Goal: Information Seeking & Learning: Learn about a topic

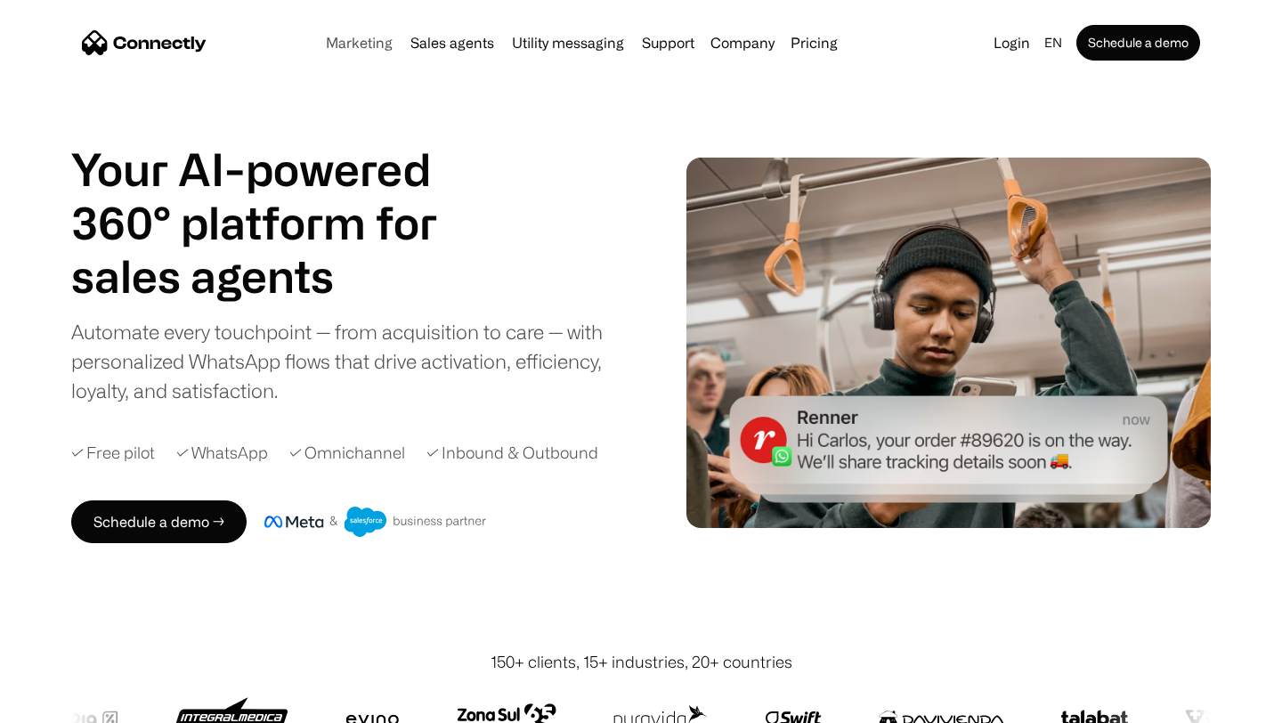
click at [353, 47] on link "Marketing" at bounding box center [359, 43] width 81 height 14
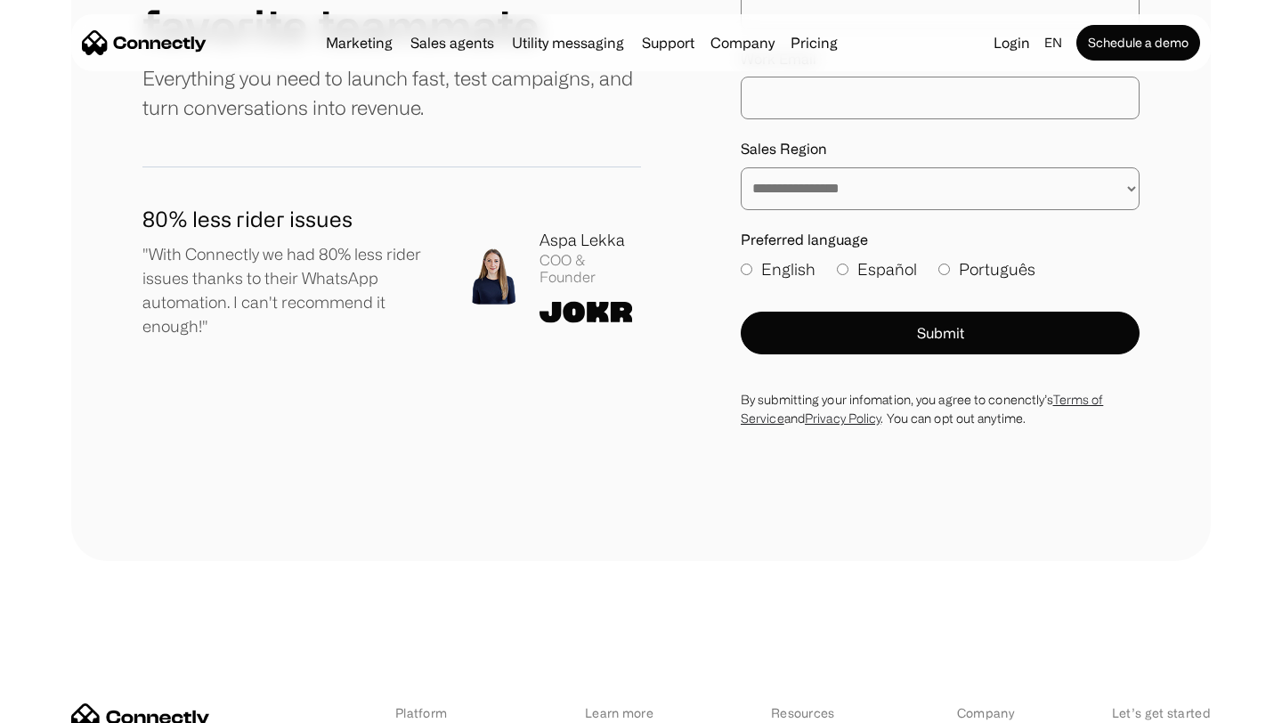
scroll to position [5967, 0]
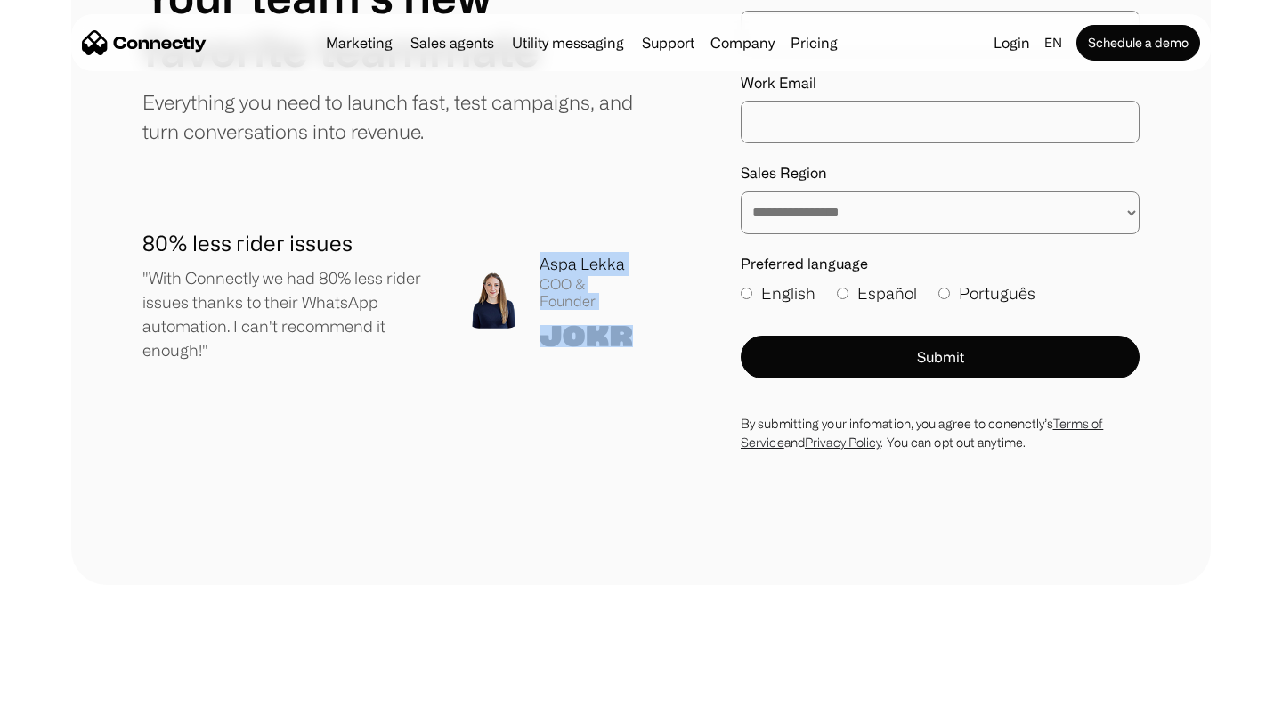
drag, startPoint x: 635, startPoint y: 342, endPoint x: 540, endPoint y: 263, distance: 123.9
click at [540, 262] on div "Aspa Lekka COO & Founder" at bounding box center [590, 299] width 101 height 94
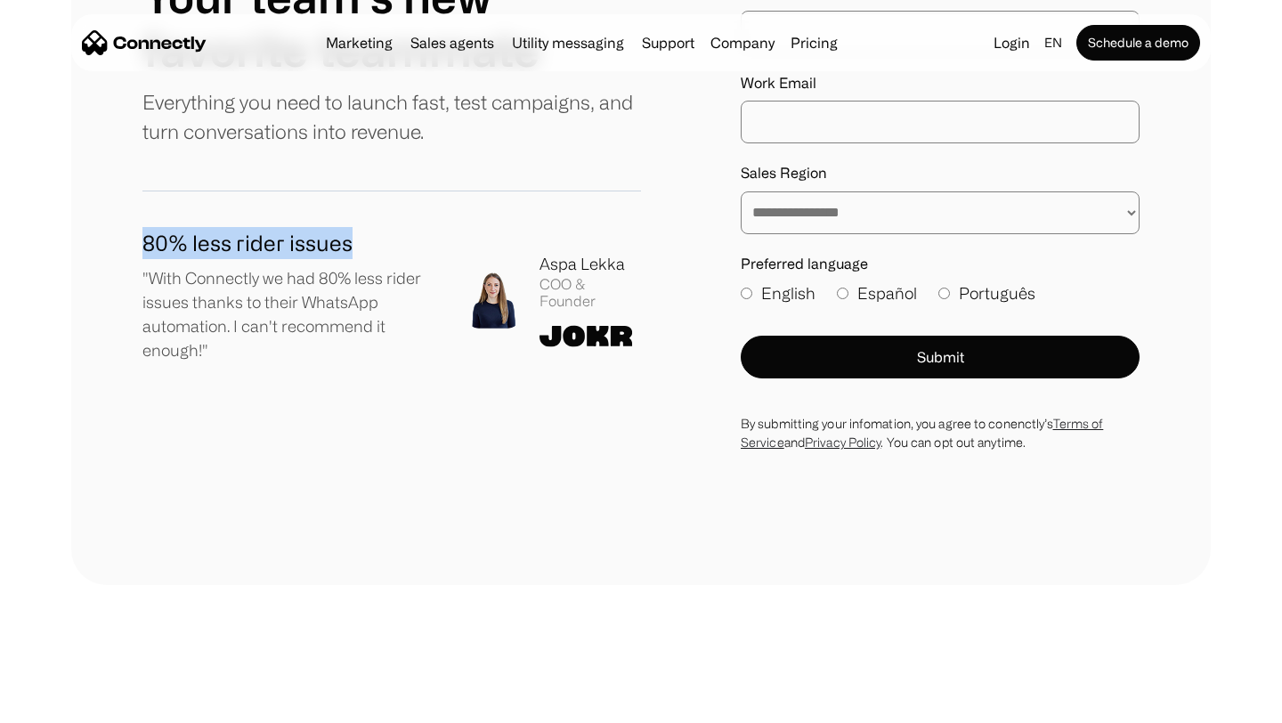
drag, startPoint x: 350, startPoint y: 241, endPoint x: 142, endPoint y: 236, distance: 207.5
click at [142, 235] on h1 "80% less rider issues" at bounding box center [289, 243] width 294 height 32
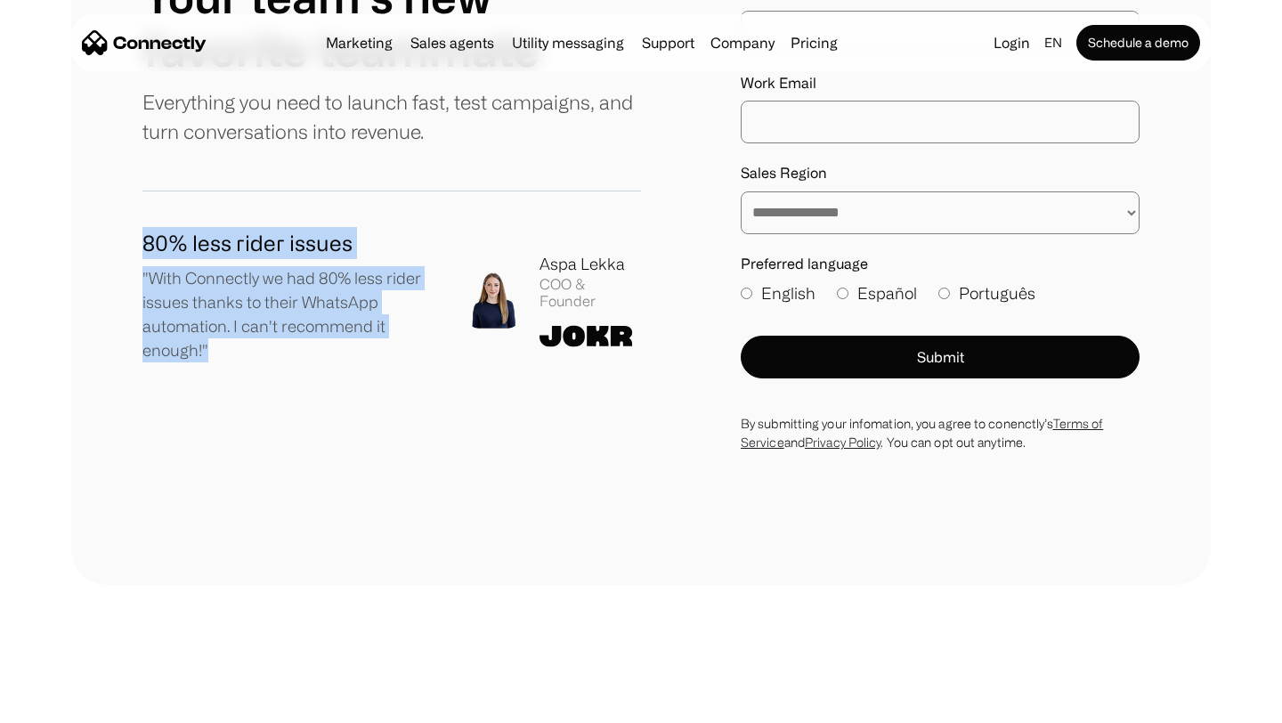
drag, startPoint x: 213, startPoint y: 351, endPoint x: 135, endPoint y: 258, distance: 120.7
click at [135, 257] on div "**********" at bounding box center [641, 171] width 1140 height 828
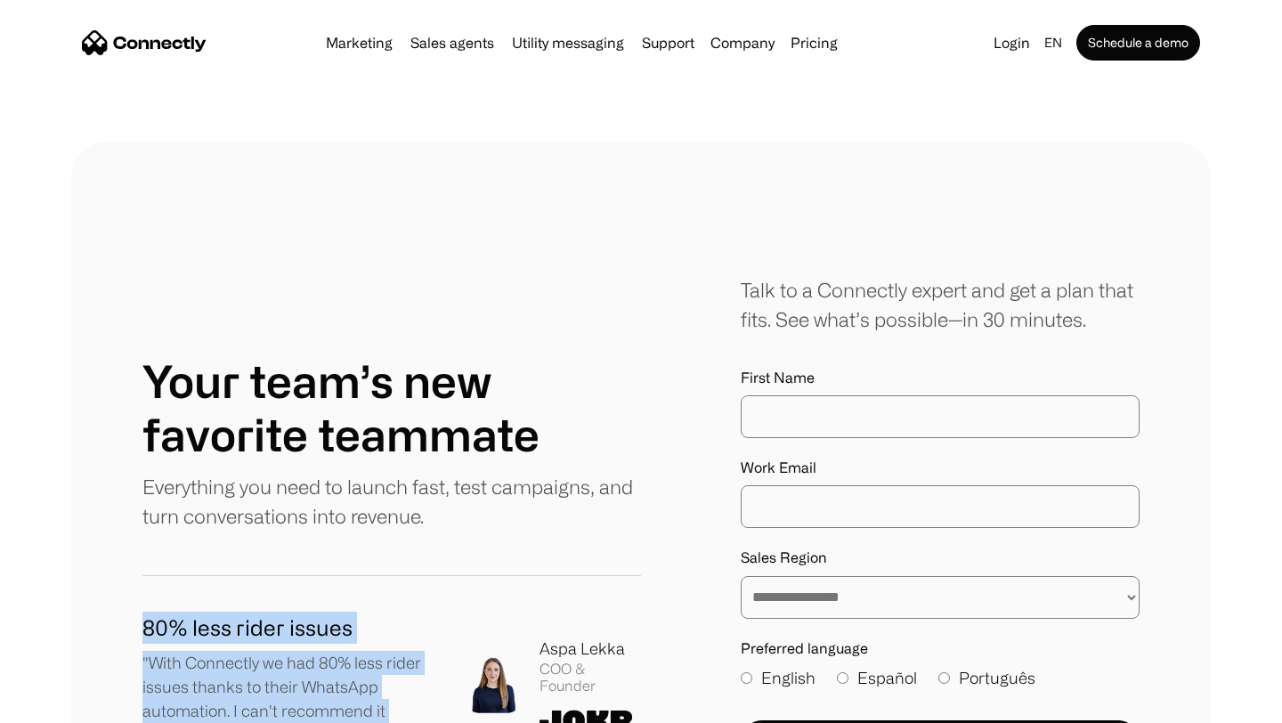
scroll to position [5634, 0]
